Goal: Transaction & Acquisition: Purchase product/service

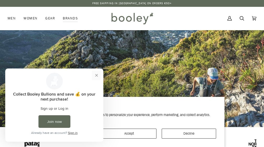
click at [98, 74] on button "Close prompt" at bounding box center [96, 74] width 9 height 9
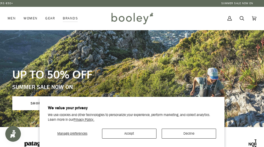
click at [139, 132] on button "Accept" at bounding box center [129, 133] width 54 height 10
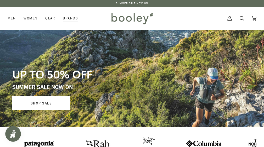
click at [49, 102] on link "SHOP SALE" at bounding box center [41, 103] width 58 height 14
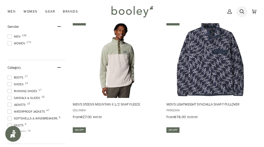
click at [243, 10] on icon at bounding box center [242, 11] width 4 height 4
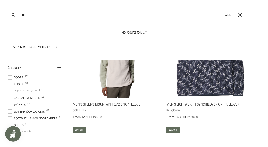
type input "*"
type input "**********"
click at [13, 15] on button "Search" at bounding box center [14, 15] width 12 height 30
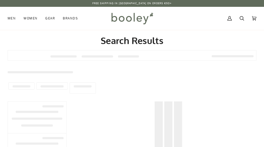
type input "**********"
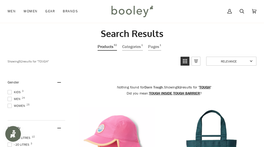
scroll to position [2, 0]
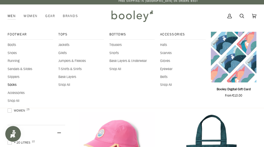
click at [13, 83] on span "Socks" at bounding box center [31, 84] width 46 height 5
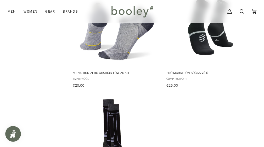
scroll to position [636, 0]
